Goal: Communication & Community: Answer question/provide support

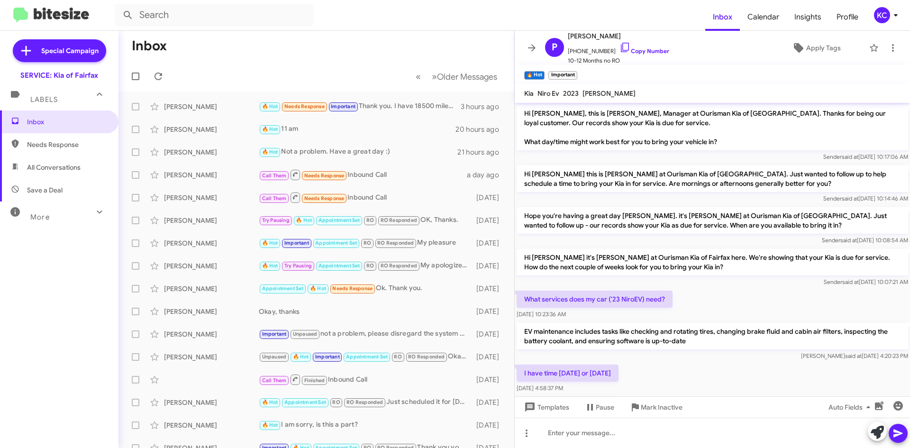
scroll to position [190, 0]
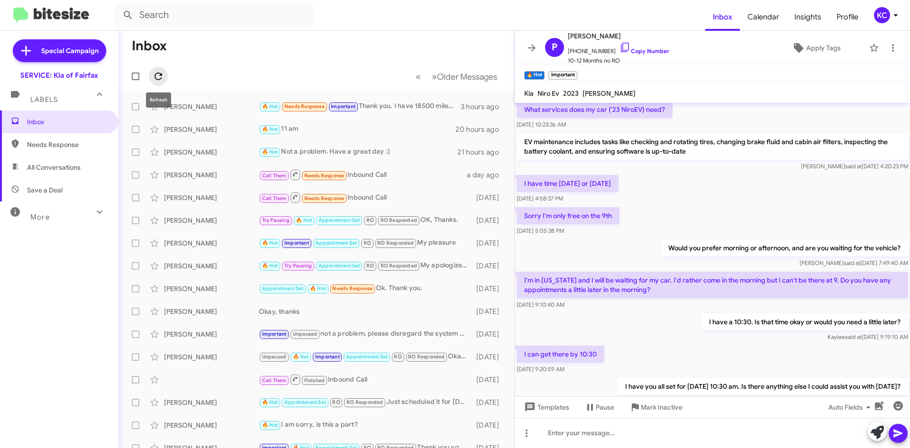
click at [157, 72] on icon at bounding box center [158, 76] width 11 height 11
click at [890, 20] on icon at bounding box center [895, 14] width 11 height 11
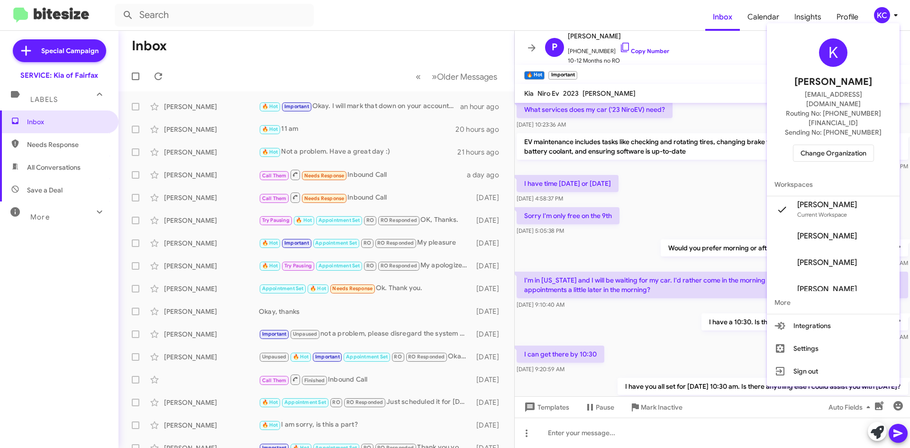
click at [834, 145] on span "Change Organization" at bounding box center [833, 153] width 66 height 16
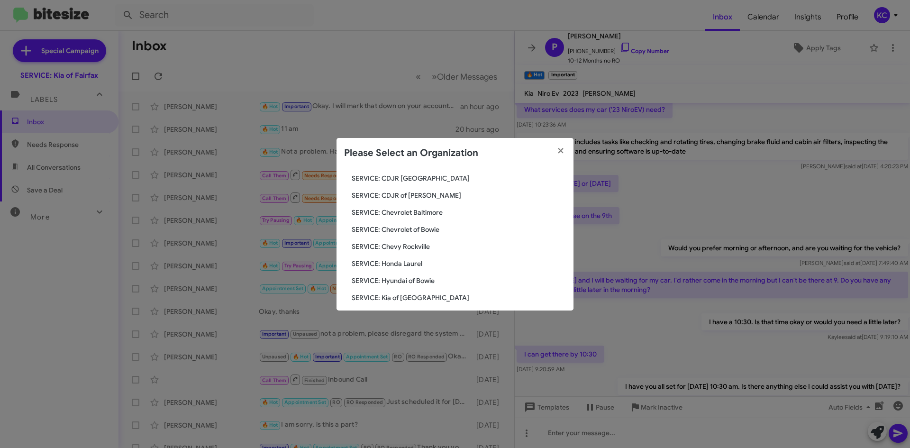
scroll to position [95, 0]
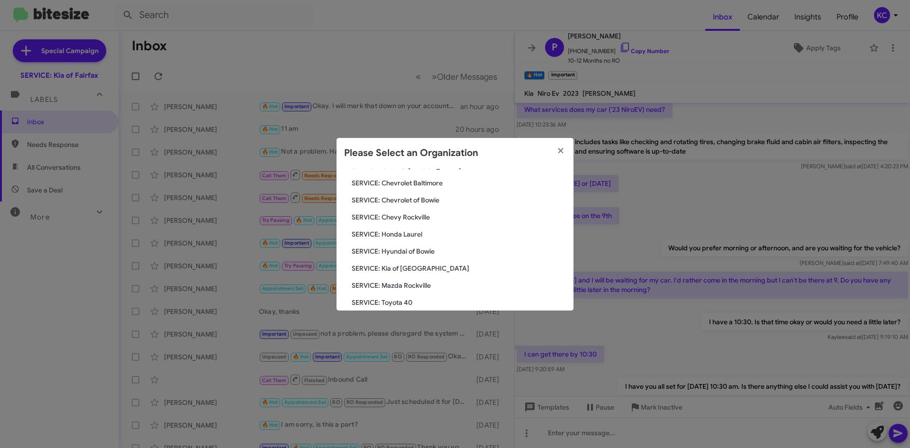
click at [415, 255] on span "SERVICE: Hyundai of Bowie" at bounding box center [459, 250] width 214 height 9
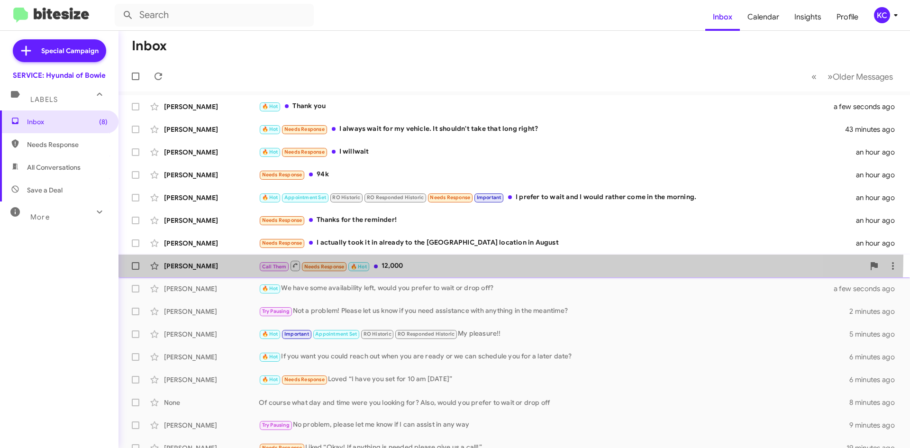
click at [381, 256] on span "Jo Smith-Brooks Call Them Needs Response 🔥 Hot 12,000 an hour ago" at bounding box center [513, 265] width 791 height 23
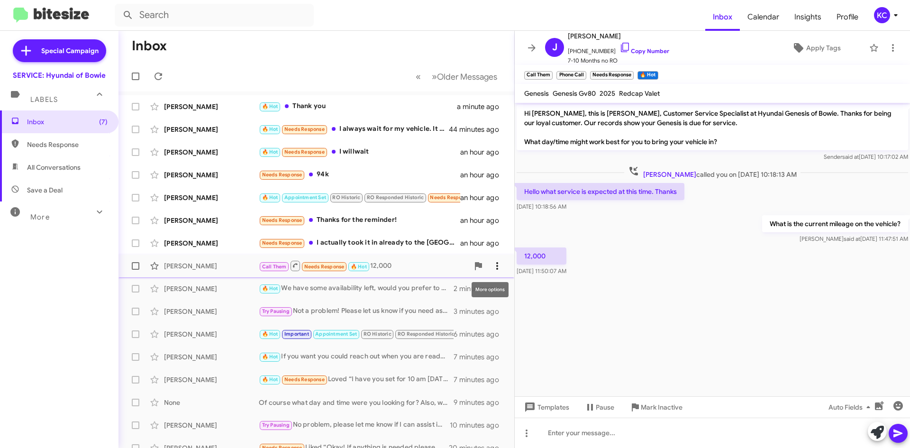
click at [491, 261] on icon at bounding box center [496, 265] width 11 height 11
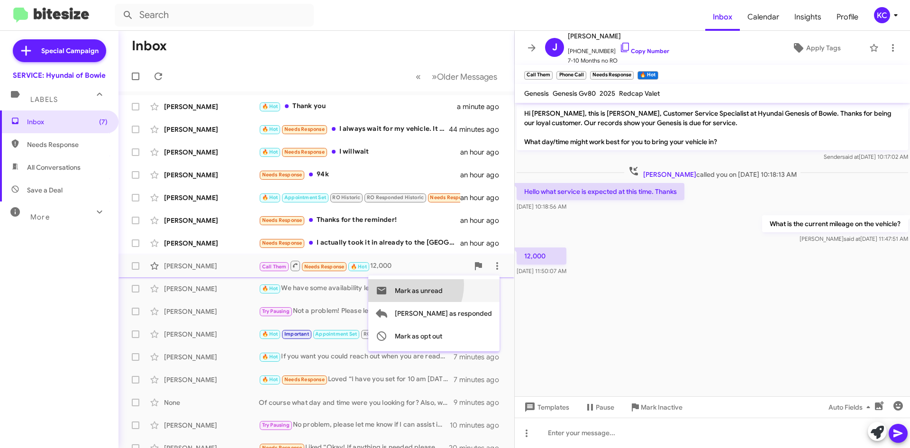
click at [441, 284] on span "Mark as unread" at bounding box center [419, 290] width 48 height 23
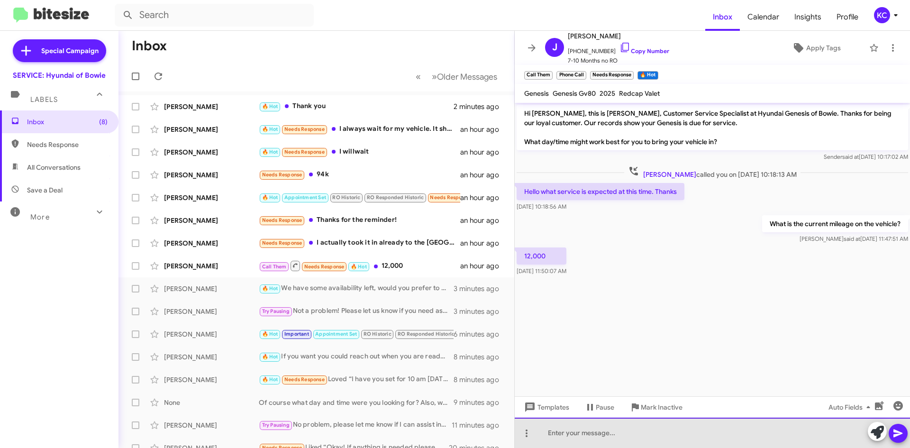
click at [641, 428] on div at bounding box center [712, 432] width 395 height 30
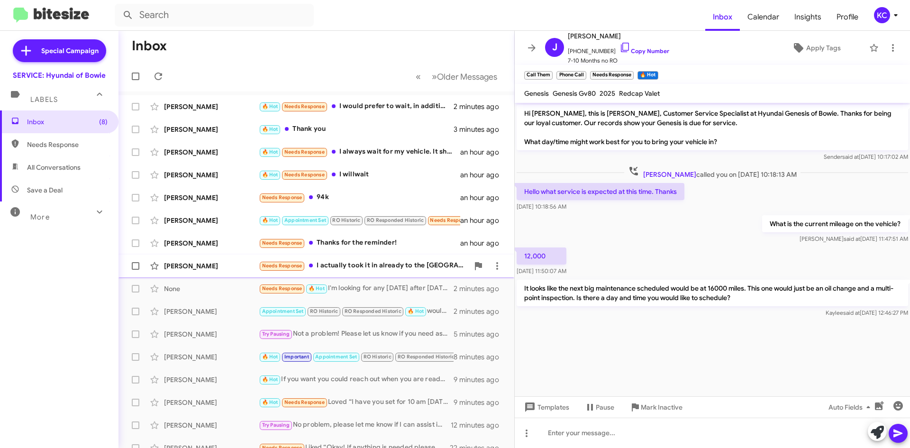
click at [373, 274] on div "Marcus Jiggetts Needs Response I actually took it in already to the Waldorf loc…" at bounding box center [316, 265] width 380 height 19
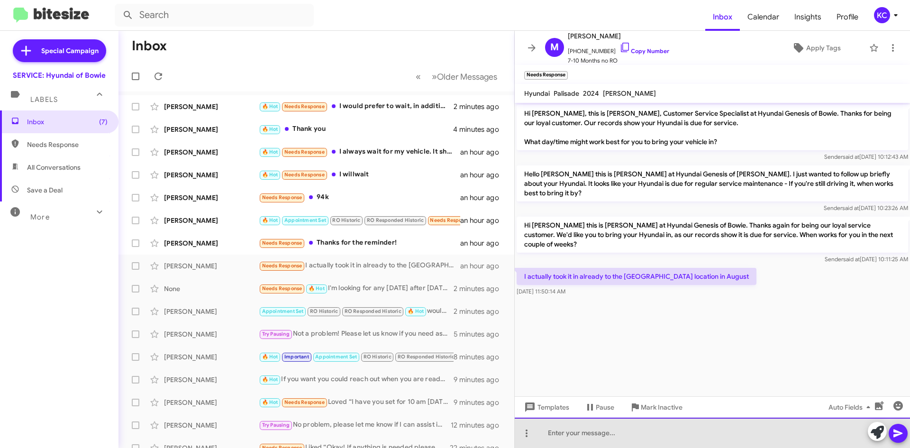
click at [621, 438] on div at bounding box center [712, 432] width 395 height 30
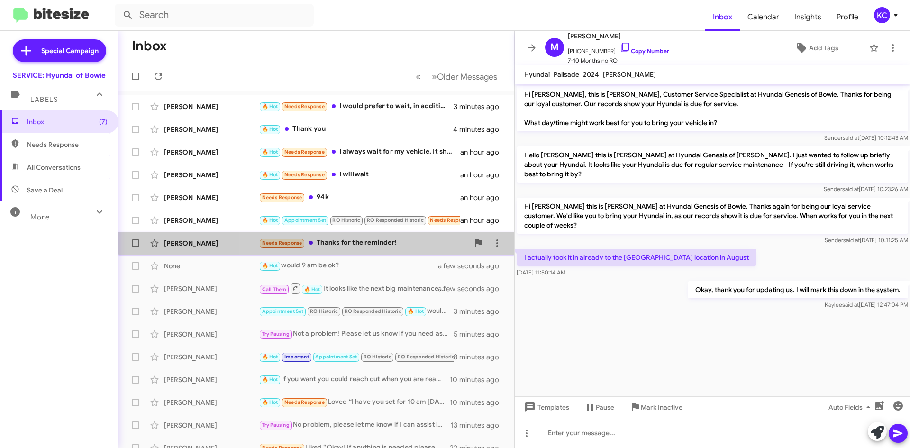
click at [411, 237] on div "Needs Response Thanks for the reminder!" at bounding box center [364, 242] width 210 height 11
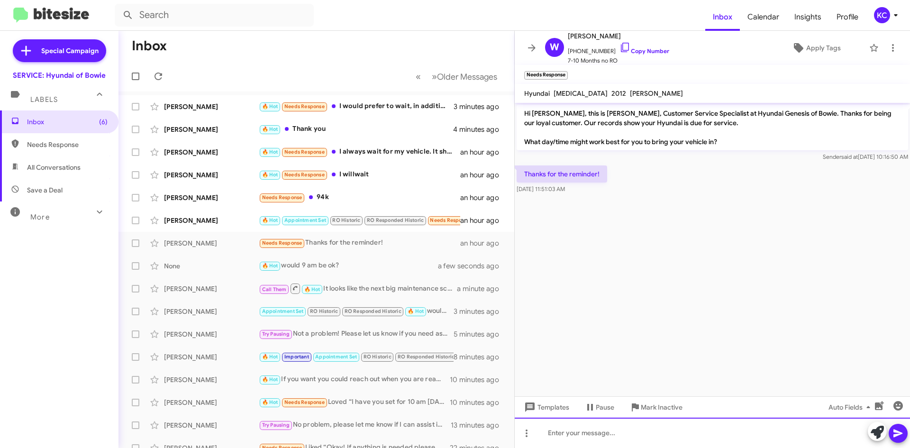
click at [630, 433] on div at bounding box center [712, 432] width 395 height 30
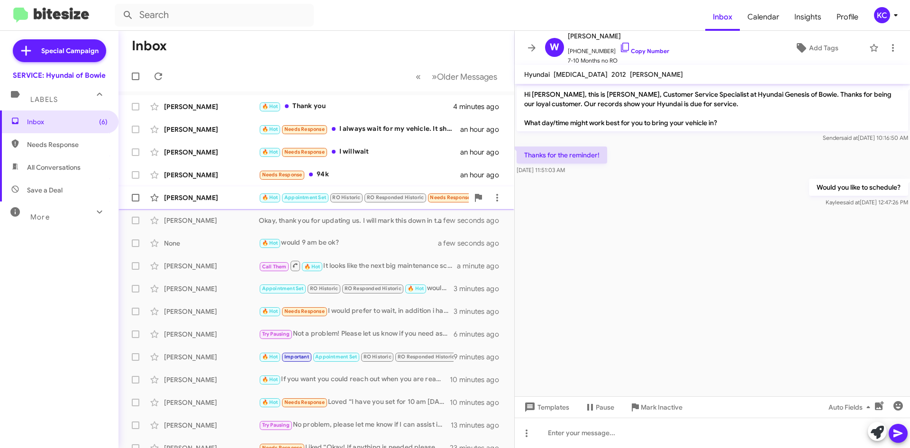
click at [215, 194] on div "[PERSON_NAME]" at bounding box center [211, 197] width 95 height 9
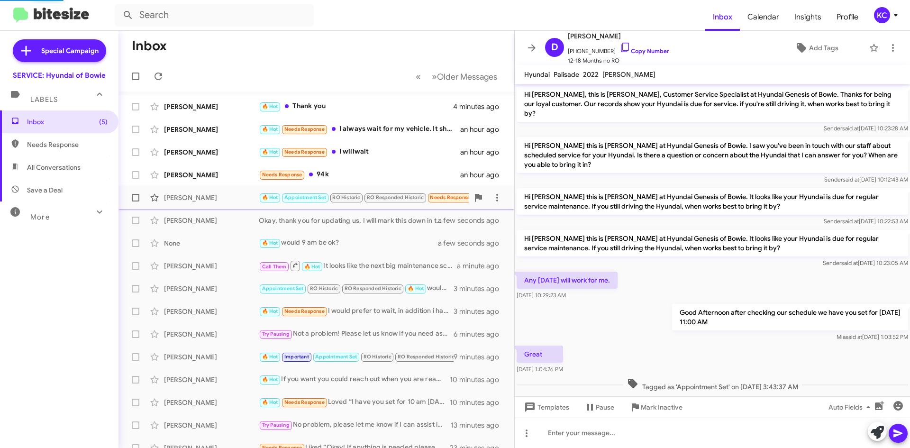
scroll to position [194, 0]
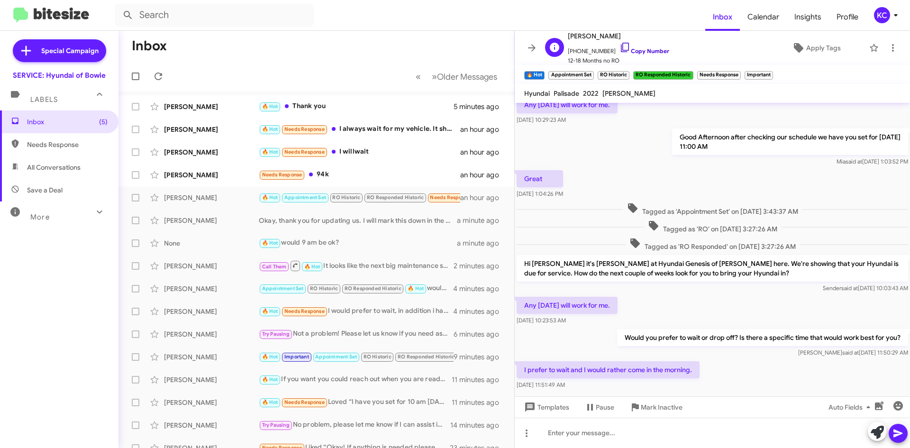
click at [619, 48] on icon at bounding box center [624, 47] width 11 height 11
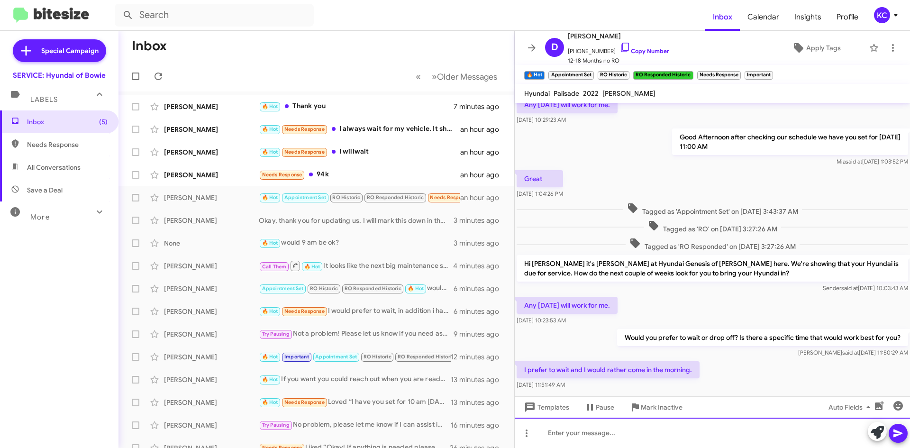
click at [651, 441] on div at bounding box center [712, 432] width 395 height 30
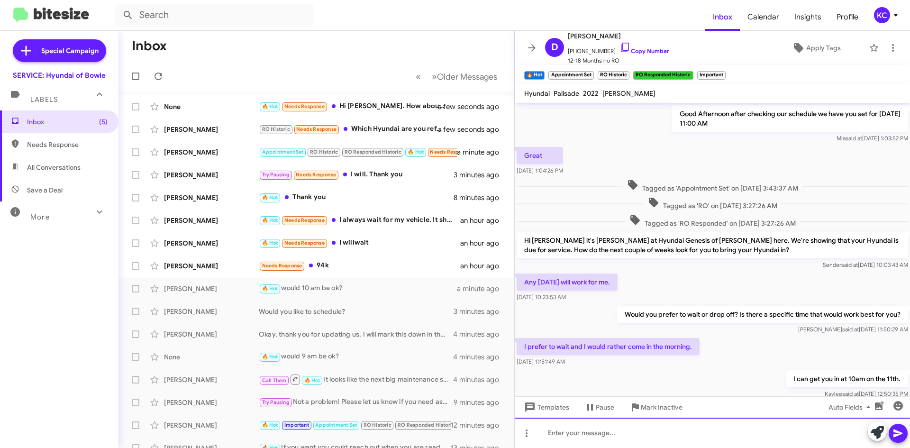
scroll to position [248, 0]
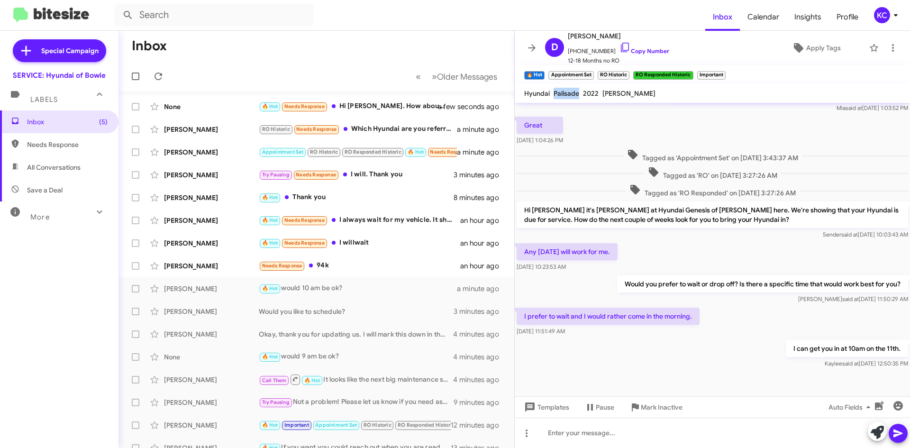
drag, startPoint x: 553, startPoint y: 91, endPoint x: 578, endPoint y: 94, distance: 25.7
click at [578, 94] on div "Palisade" at bounding box center [565, 93] width 29 height 11
copy span "Palisade"
click at [729, 338] on div "I can get you in at 10am on the 11th. Kaylee said at Oct 1, 2025, 12:50:35 PM" at bounding box center [712, 354] width 395 height 32
click at [375, 268] on div "Needs Response 94k" at bounding box center [364, 265] width 210 height 11
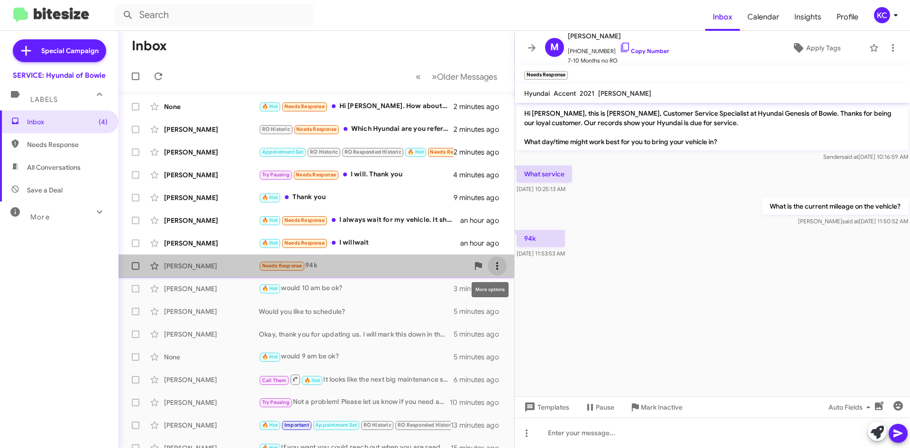
click at [496, 263] on icon at bounding box center [497, 266] width 2 height 8
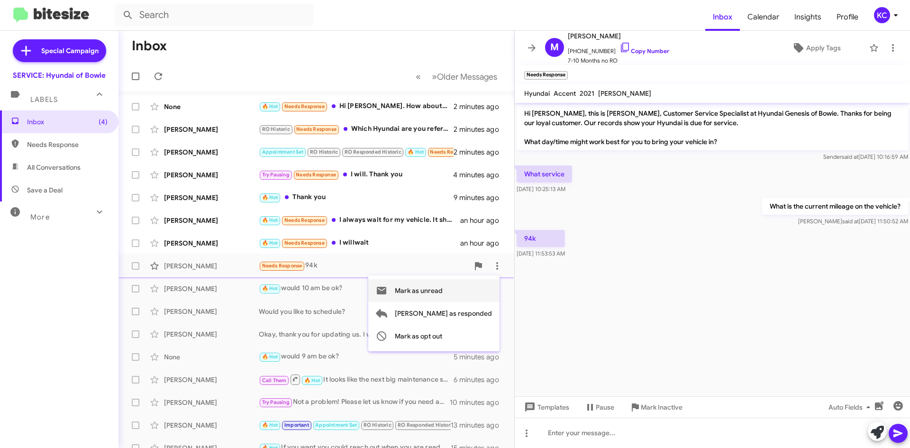
click at [443, 288] on span "Mark as unread" at bounding box center [419, 290] width 48 height 23
click at [194, 147] on div "Bevelyn Hansmann Appointment Set RO Historic RO Responded Historic 🔥 Hot Needs …" at bounding box center [316, 152] width 380 height 19
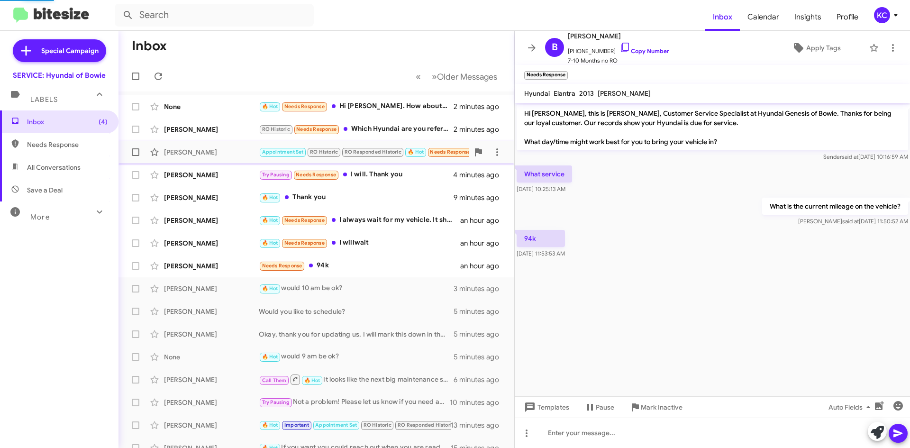
scroll to position [336, 0]
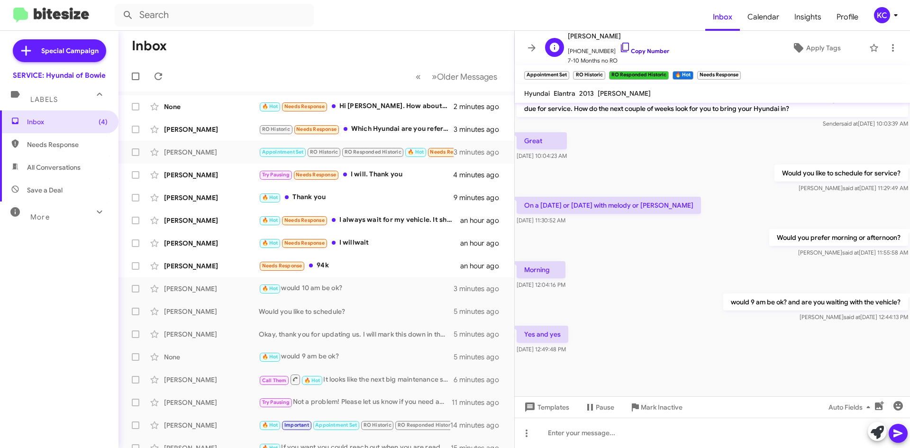
click at [619, 48] on icon at bounding box center [624, 47] width 11 height 11
click at [196, 59] on mat-toolbar-row "Inbox" at bounding box center [316, 46] width 396 height 30
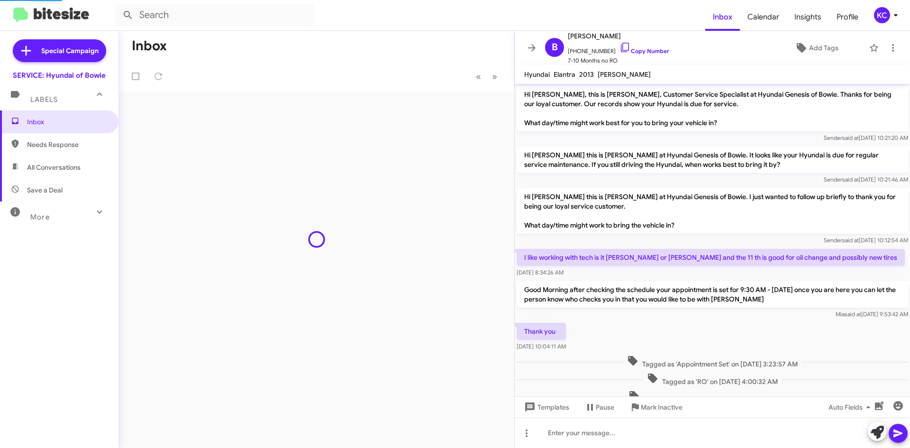
scroll to position [317, 0]
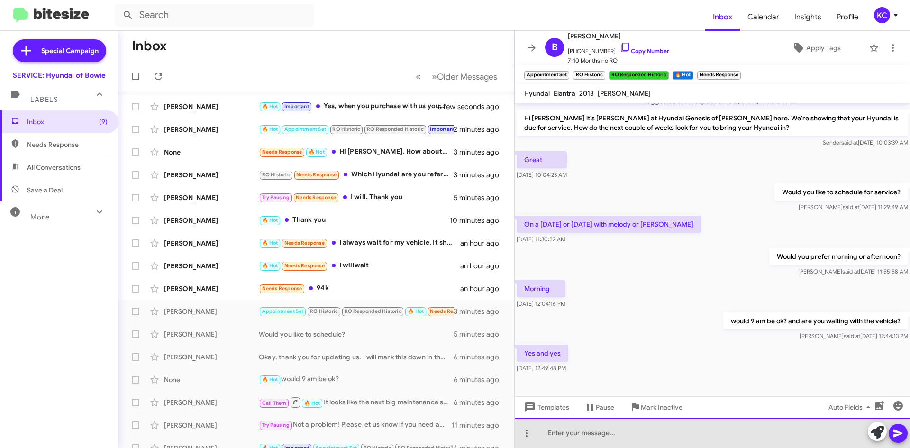
click at [679, 433] on div at bounding box center [712, 432] width 395 height 30
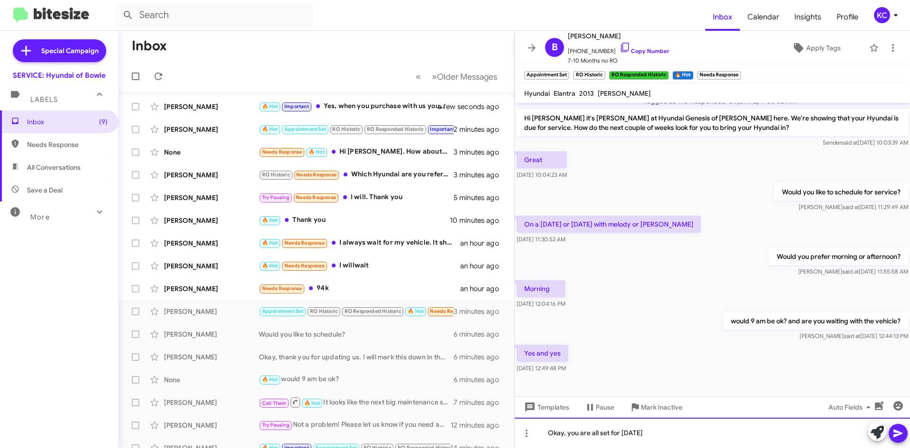
click at [675, 433] on div "Okay, you are all set for October 7th" at bounding box center [712, 432] width 395 height 30
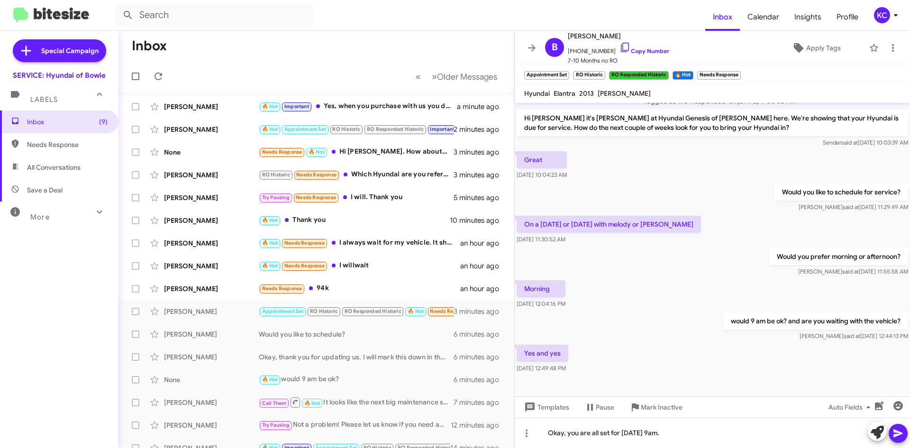
click at [894, 432] on icon at bounding box center [897, 433] width 9 height 8
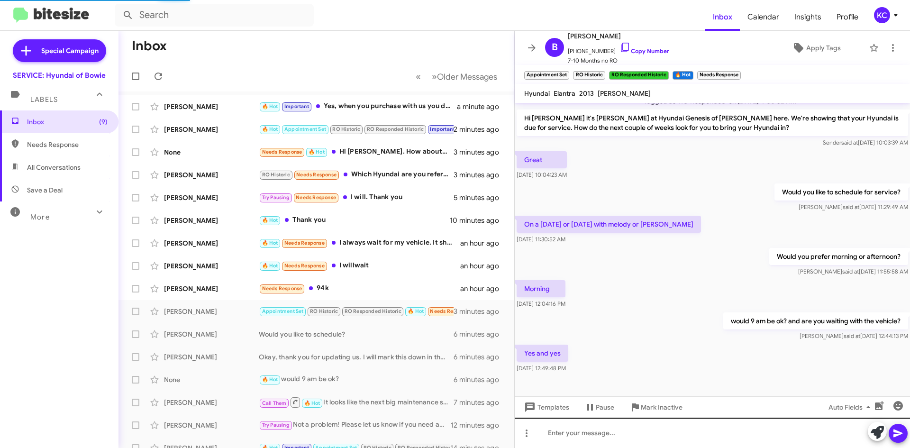
scroll to position [0, 0]
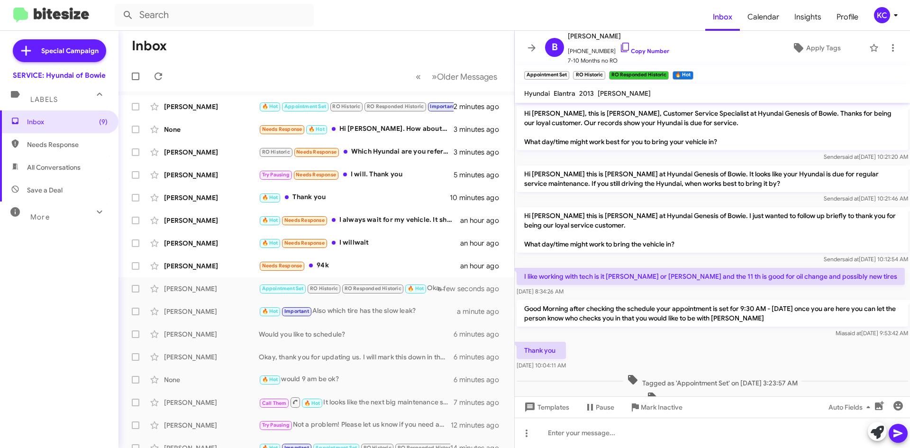
click at [686, 311] on p "Good Morning after checking the schedule your appointment is set for 9:30 AM - …" at bounding box center [711, 313] width 391 height 27
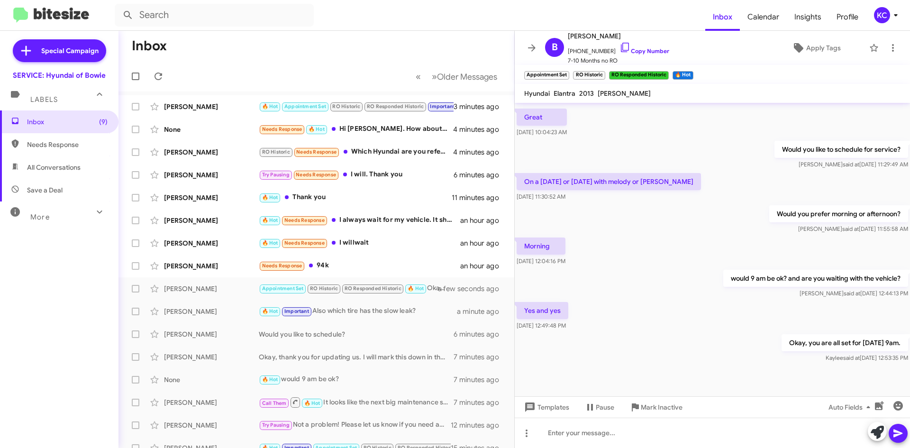
scroll to position [371, 0]
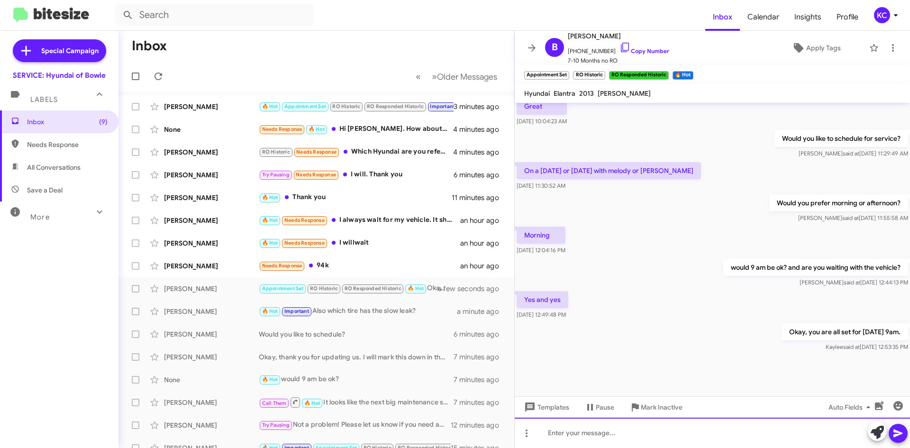
click at [602, 435] on div at bounding box center [712, 432] width 395 height 30
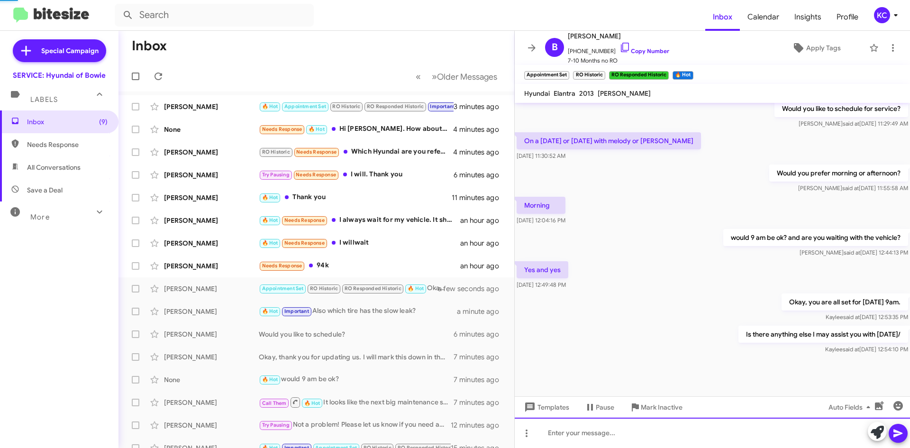
scroll to position [405, 0]
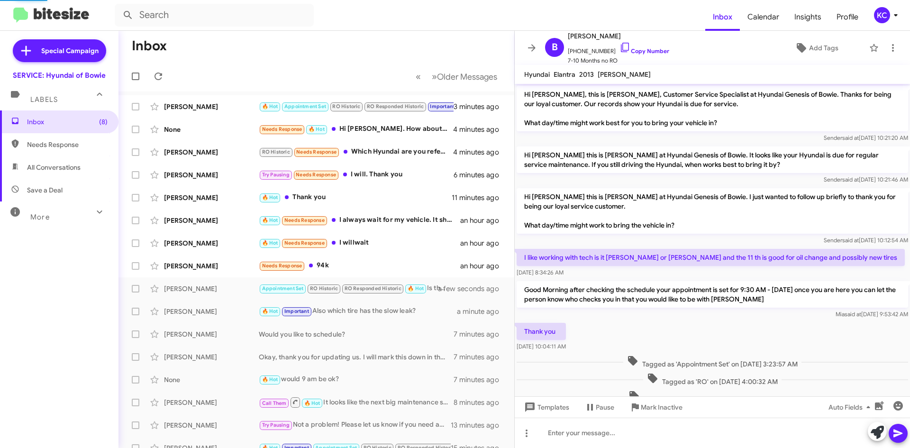
scroll to position [386, 0]
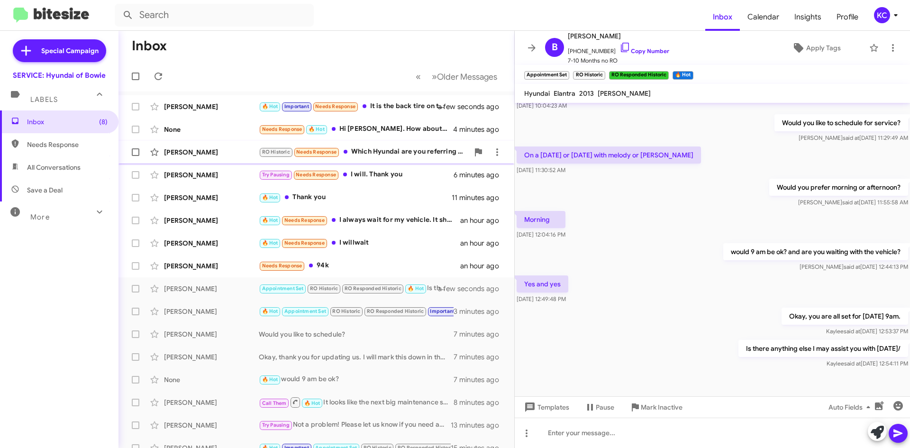
click at [390, 145] on div "[PERSON_NAME] RO Historic Needs Response Which Hyundai are you referring to. 4 …" at bounding box center [316, 152] width 380 height 19
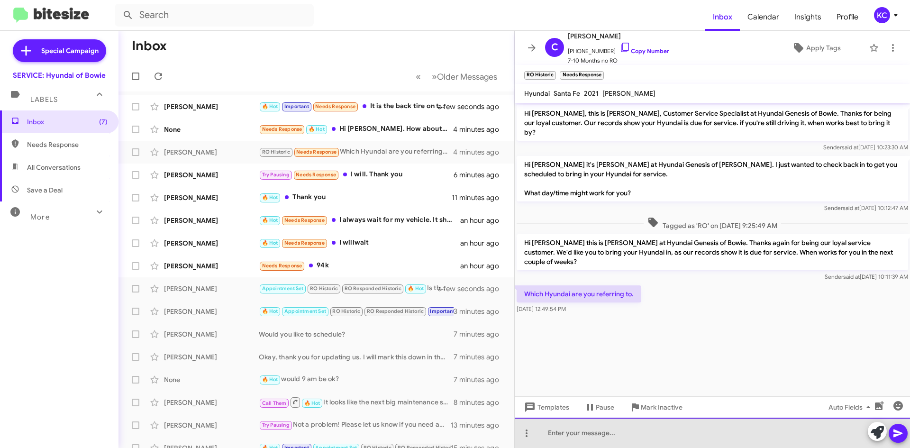
click at [681, 438] on div at bounding box center [712, 432] width 395 height 30
click at [564, 432] on div "Youe 2021 Santa Fe" at bounding box center [712, 432] width 395 height 30
click at [560, 433] on div "Youe 2021 Santa Fe" at bounding box center [712, 432] width 395 height 30
click at [564, 434] on div "Youe 2021 Santa Fe" at bounding box center [712, 432] width 395 height 30
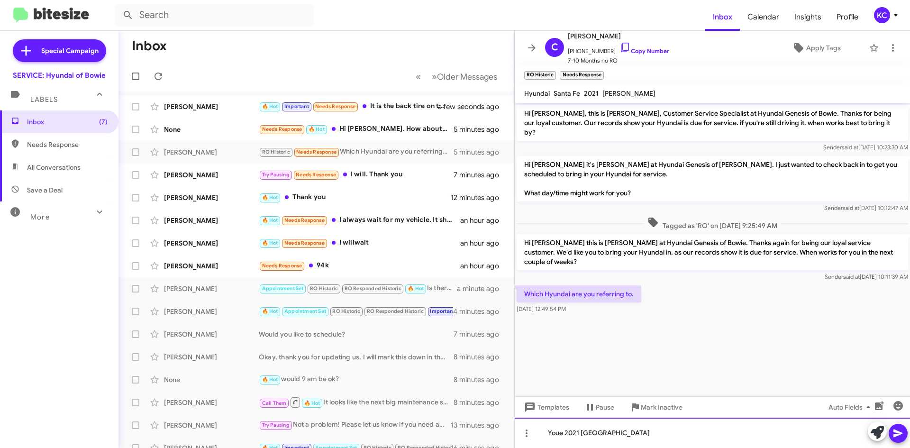
click at [563, 434] on div "Youe 2021 Santa Fe" at bounding box center [712, 432] width 395 height 30
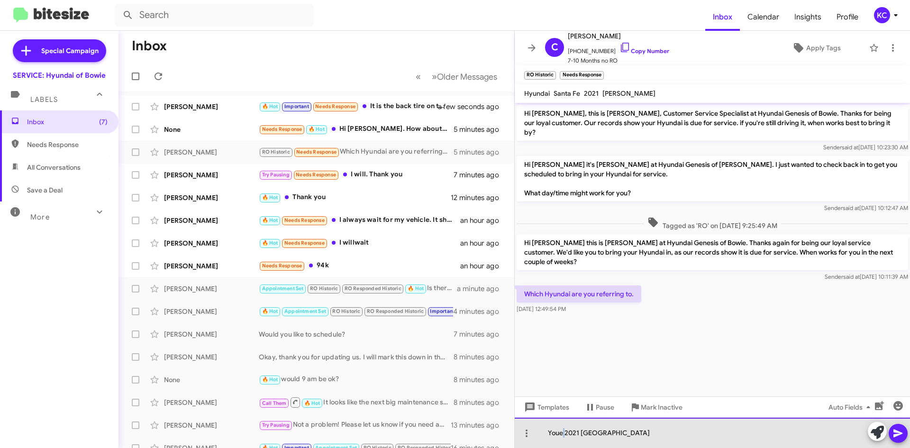
click at [563, 434] on div "Youe 2021 Santa Fe" at bounding box center [712, 432] width 395 height 30
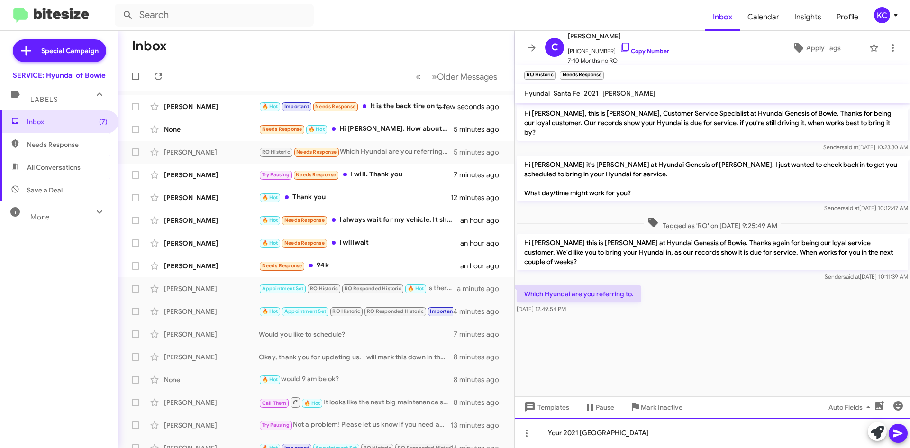
click at [605, 434] on div "Your 2021 Santa Fe" at bounding box center [712, 432] width 395 height 30
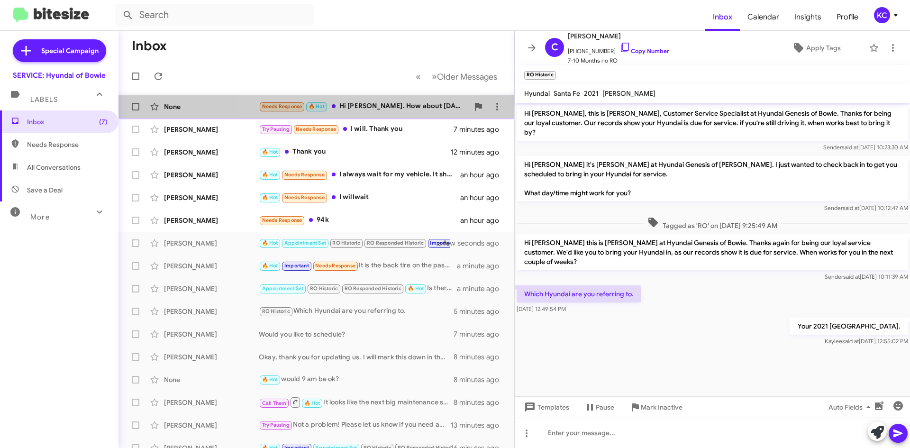
click at [371, 109] on div "Needs Response 🔥 Hot Hi Mia. How about October 14, 2025 at 9am! Susan Mitchell" at bounding box center [364, 106] width 210 height 11
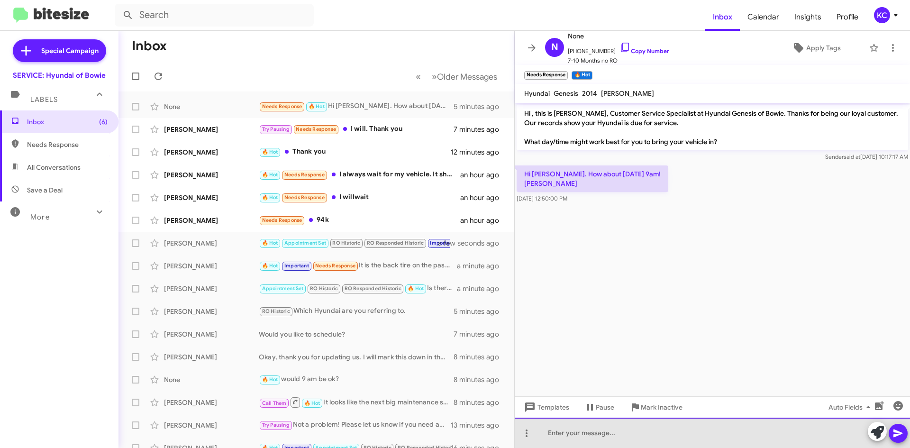
click at [634, 444] on div at bounding box center [712, 432] width 395 height 30
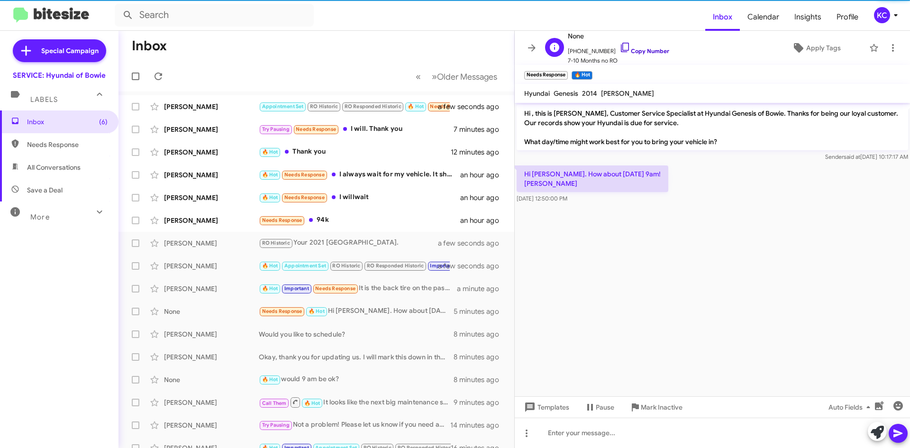
click at [619, 45] on icon at bounding box center [624, 47] width 11 height 11
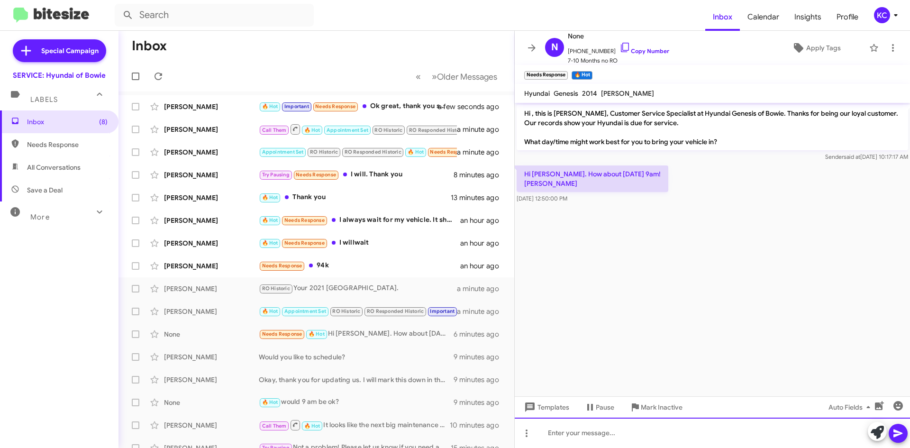
click at [667, 434] on div at bounding box center [712, 432] width 395 height 30
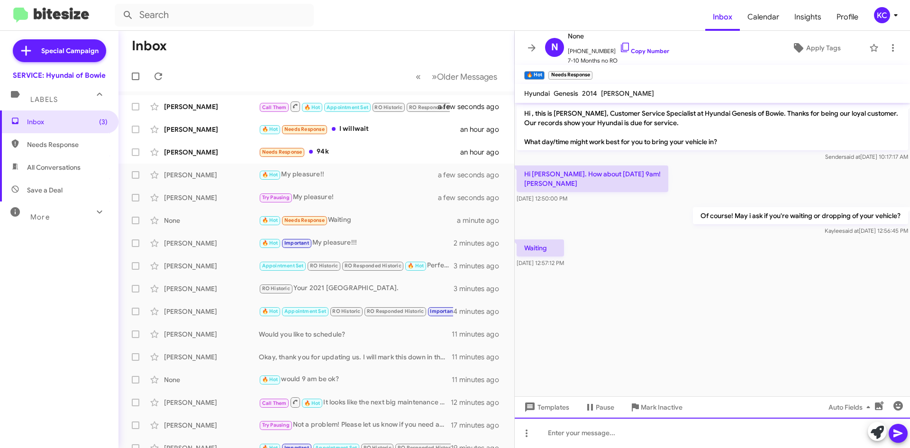
click at [551, 437] on div at bounding box center [712, 432] width 395 height 30
click at [719, 431] on div "Okay, I have you all set for Tuesday the 14th at 9am!" at bounding box center [712, 432] width 395 height 30
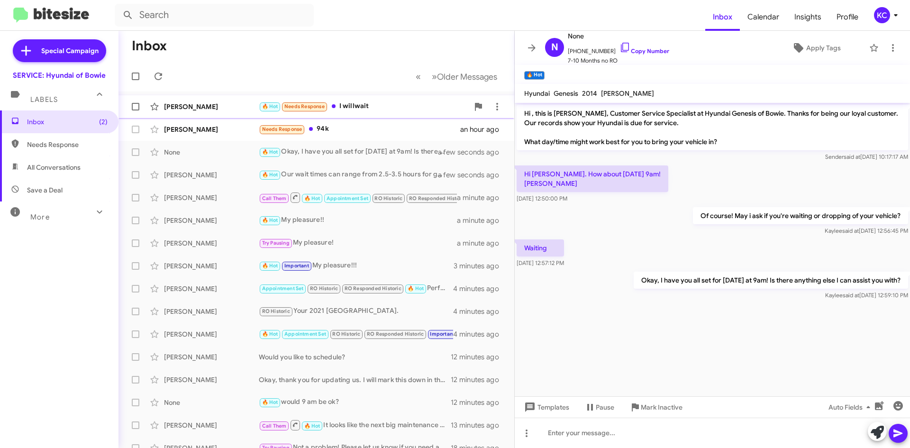
click at [367, 106] on div "🔥 Hot Needs Response I willwait" at bounding box center [364, 106] width 210 height 11
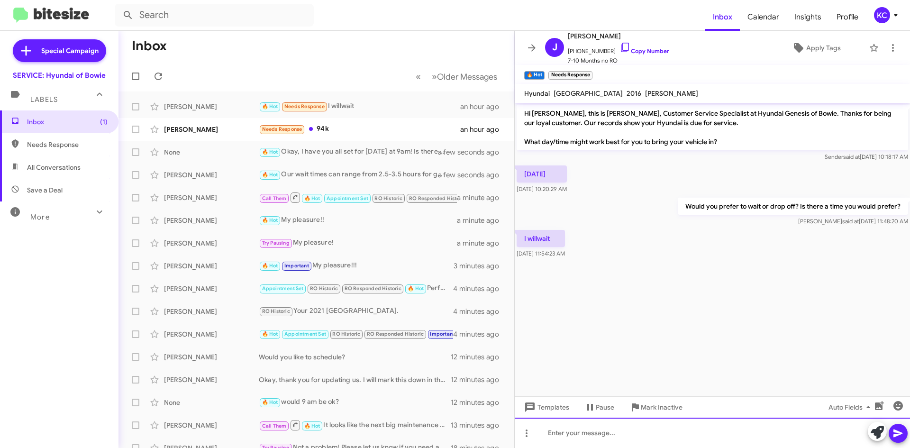
click at [679, 429] on div at bounding box center [712, 432] width 395 height 30
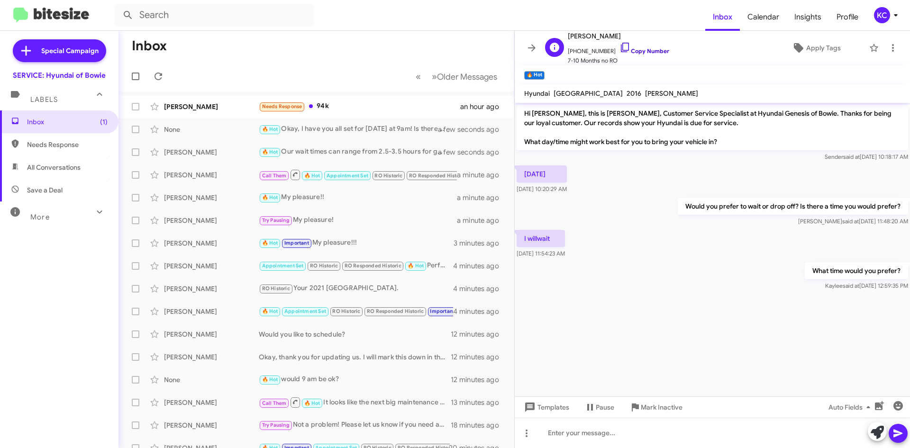
click at [630, 48] on link "Copy Number" at bounding box center [644, 50] width 50 height 7
click at [156, 77] on icon at bounding box center [158, 76] width 11 height 11
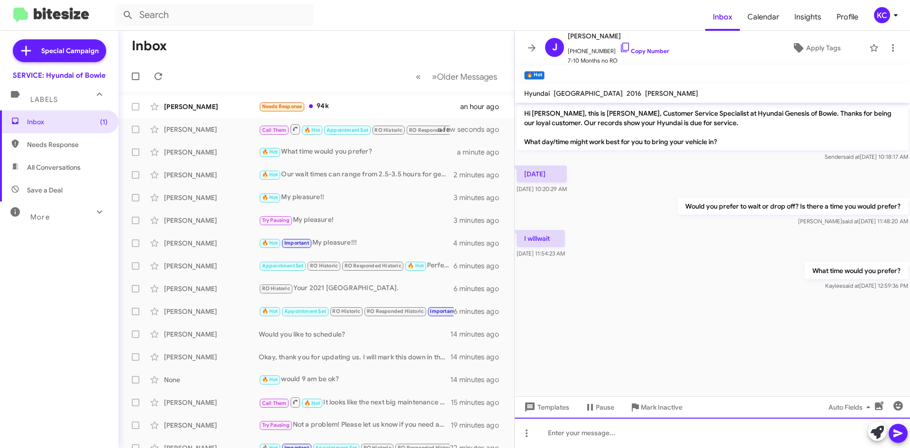
click at [611, 434] on div at bounding box center [712, 432] width 395 height 30
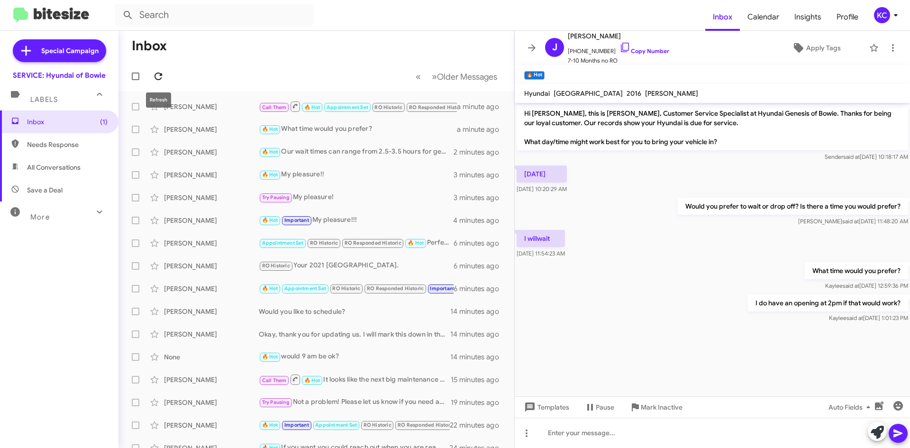
click at [158, 74] on icon at bounding box center [158, 76] width 11 height 11
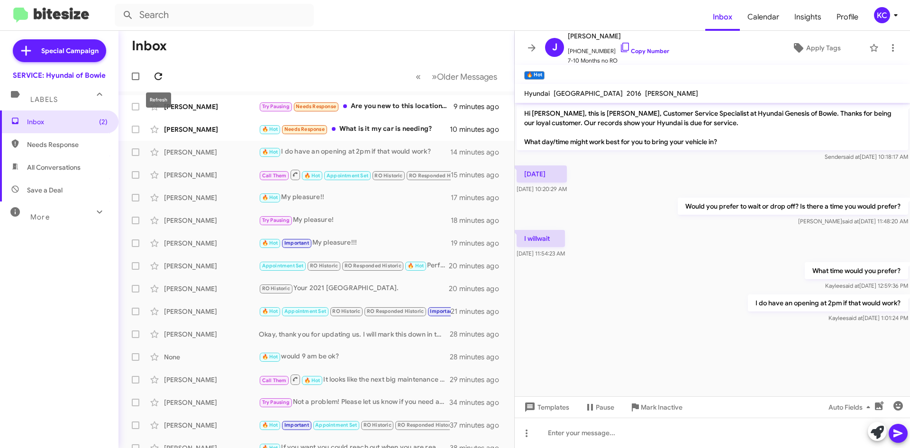
click at [163, 70] on button at bounding box center [158, 76] width 19 height 19
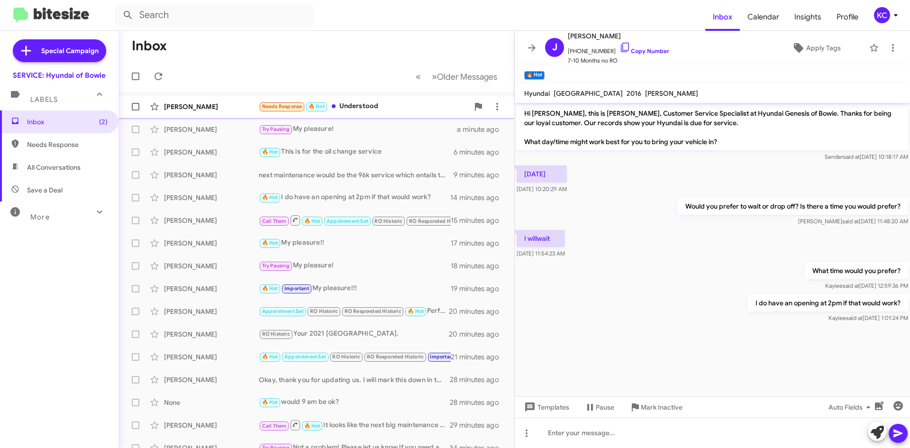
click at [352, 109] on div "Needs Response 🔥 Hot Understood" at bounding box center [364, 106] width 210 height 11
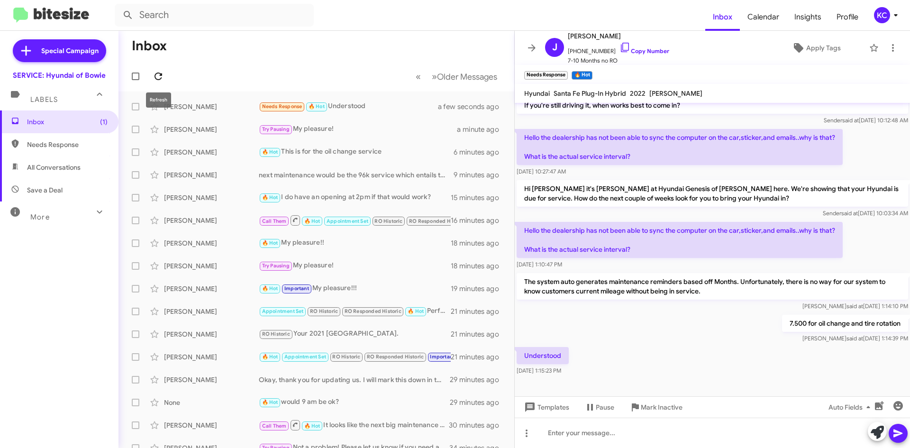
click at [160, 69] on button at bounding box center [158, 76] width 19 height 19
click at [527, 47] on icon at bounding box center [531, 47] width 11 height 11
